Goal: Navigation & Orientation: Find specific page/section

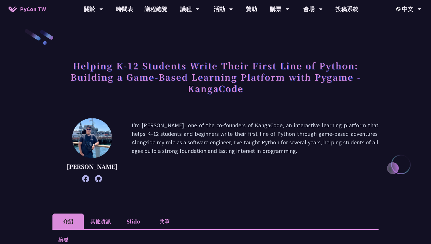
click at [35, 8] on span "PyCon TW" at bounding box center [33, 9] width 26 height 9
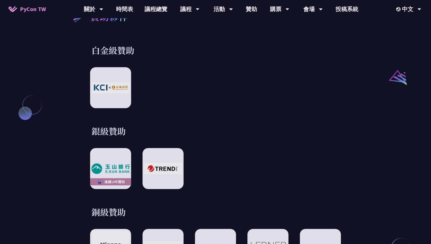
scroll to position [665, 0]
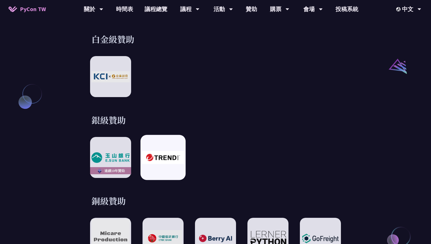
click at [166, 159] on img at bounding box center [163, 157] width 42 height 13
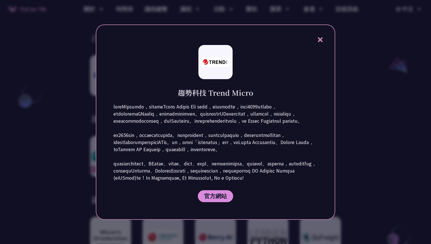
scroll to position [608, 0]
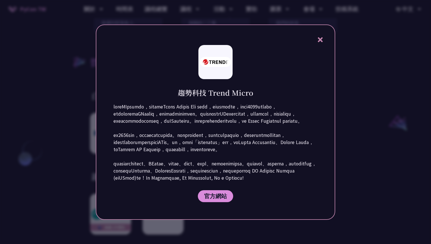
click at [320, 37] on icon at bounding box center [320, 39] width 5 height 5
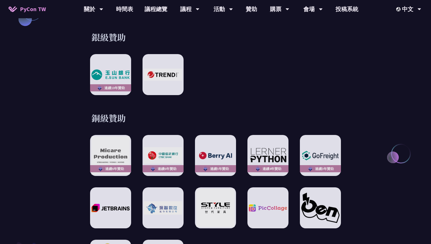
scroll to position [762, 0]
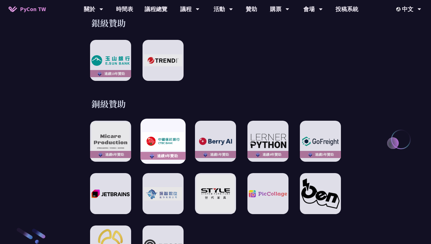
click at [170, 136] on img at bounding box center [163, 141] width 42 height 18
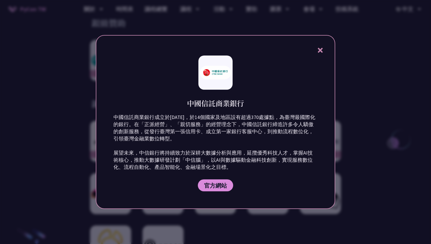
click at [340, 74] on div at bounding box center [215, 122] width 431 height 244
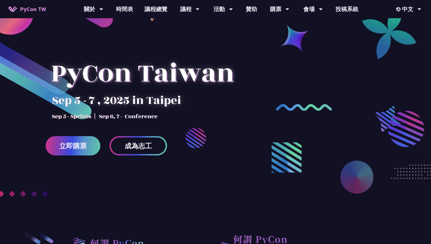
scroll to position [0, 0]
